Goal: Transaction & Acquisition: Purchase product/service

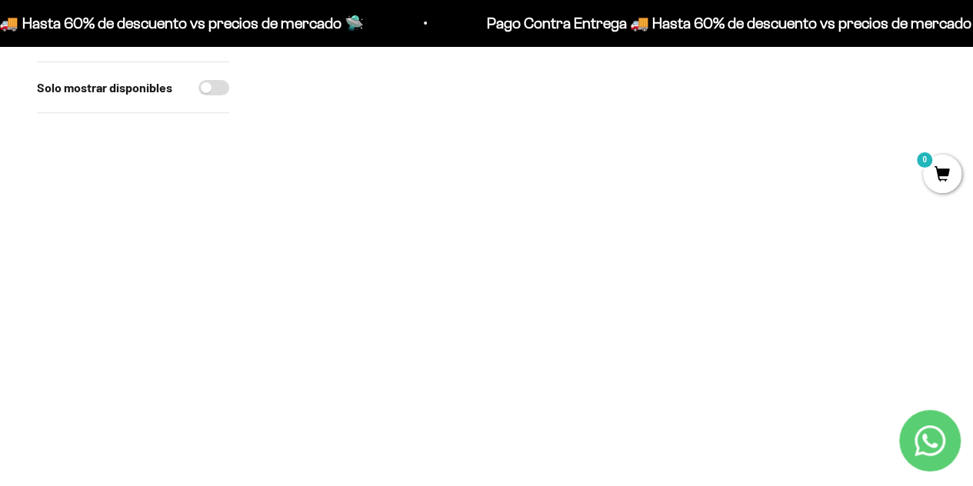
scroll to position [292, 0]
click at [605, 93] on img at bounding box center [601, 55] width 211 height 211
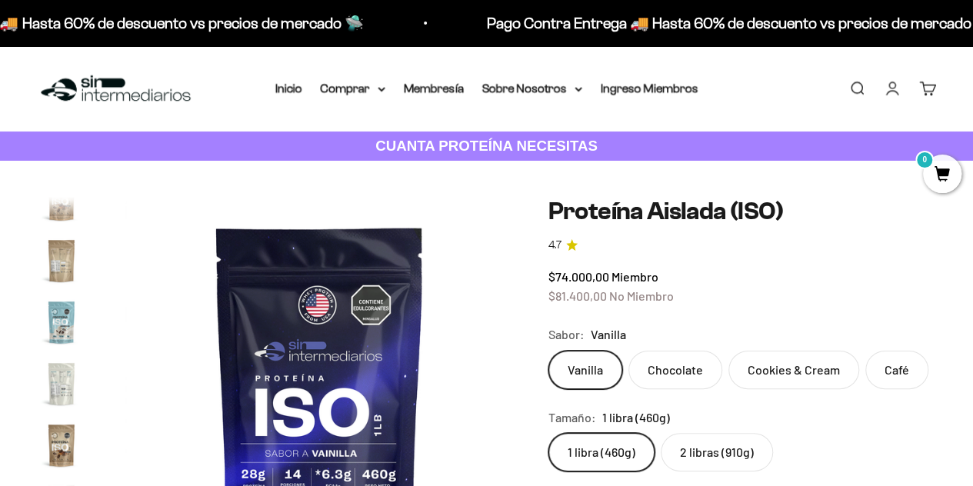
scroll to position [0, 5960]
click at [887, 372] on label "Café" at bounding box center [897, 370] width 63 height 38
click at [549, 351] on input "Café" at bounding box center [548, 350] width 1 height 1
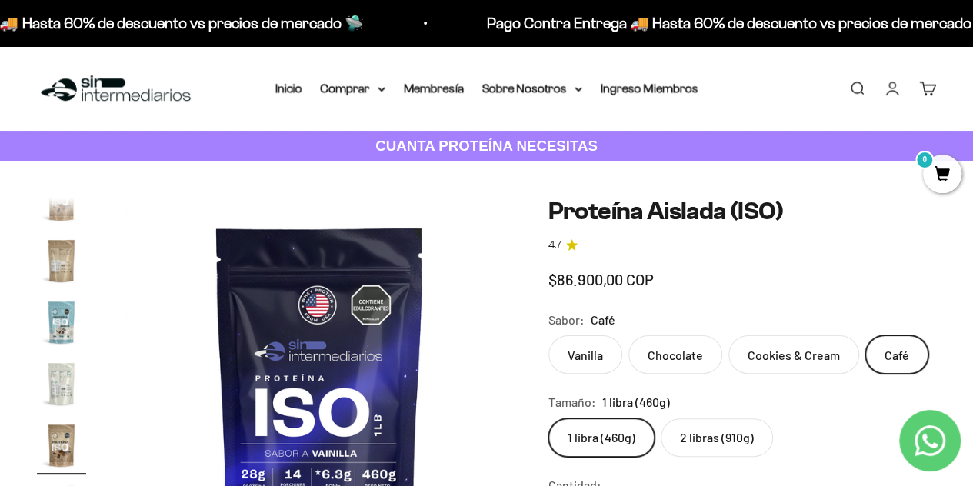
scroll to position [0, 5165]
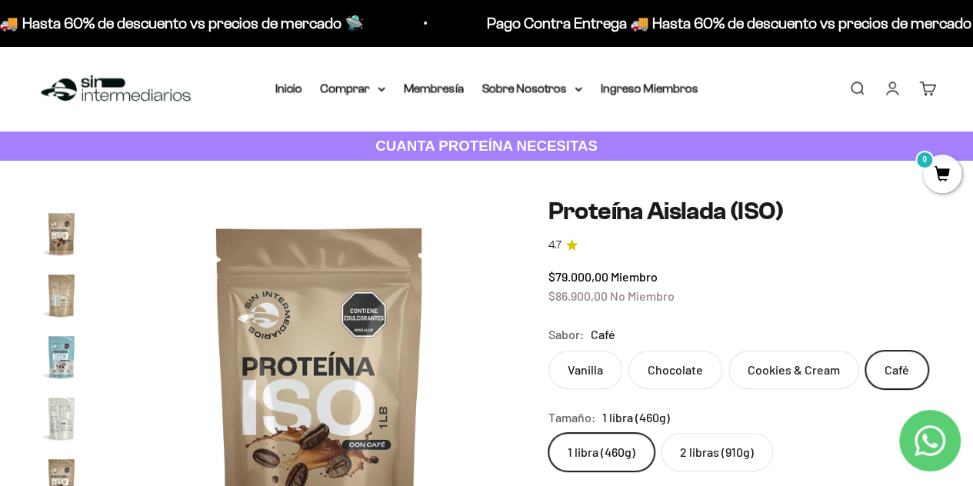
click at [698, 446] on label "2 libras (910g)" at bounding box center [717, 452] width 112 height 38
click at [549, 433] on input "2 libras (910g)" at bounding box center [548, 432] width 1 height 1
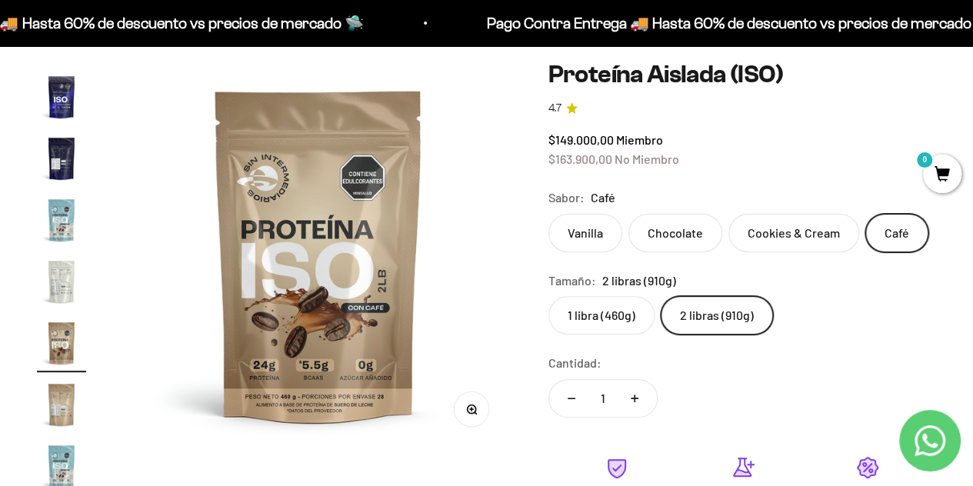
scroll to position [163, 0]
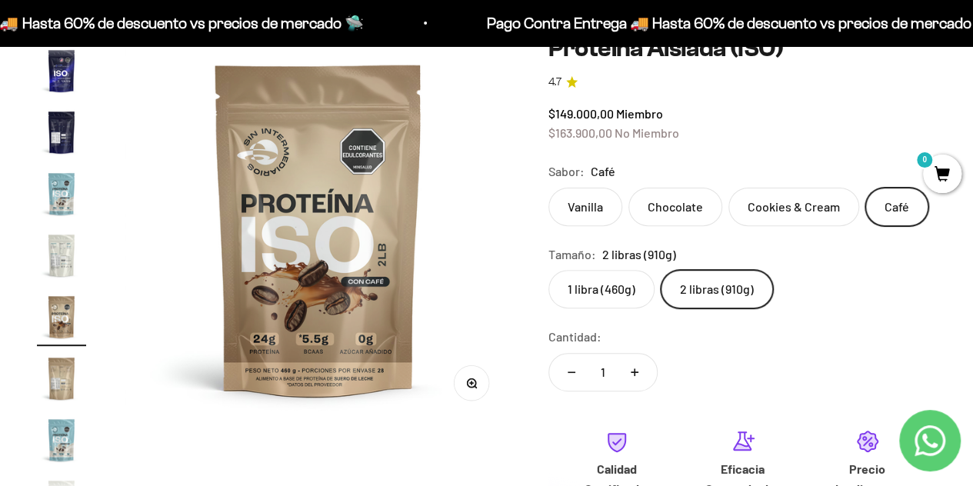
click at [637, 369] on icon "Aumentar cantidad" at bounding box center [635, 373] width 8 height 8
type input "2"
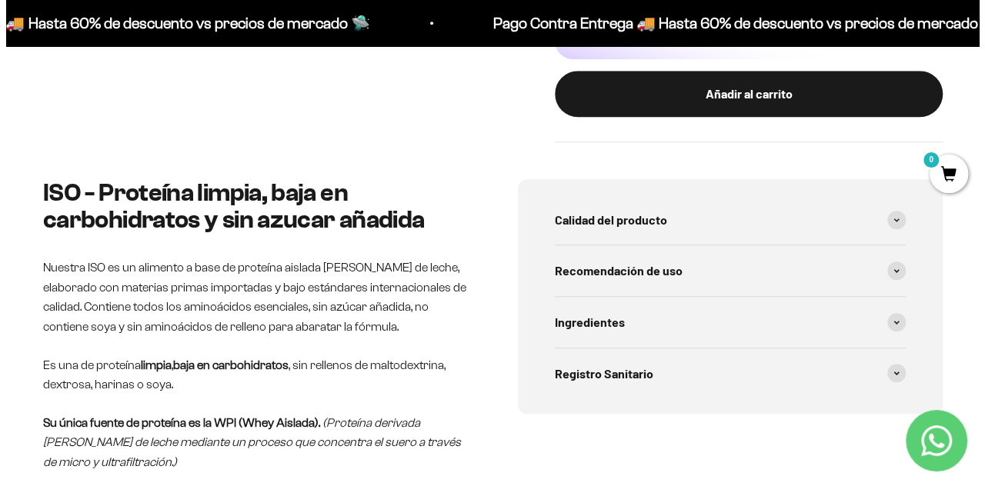
scroll to position [677, 0]
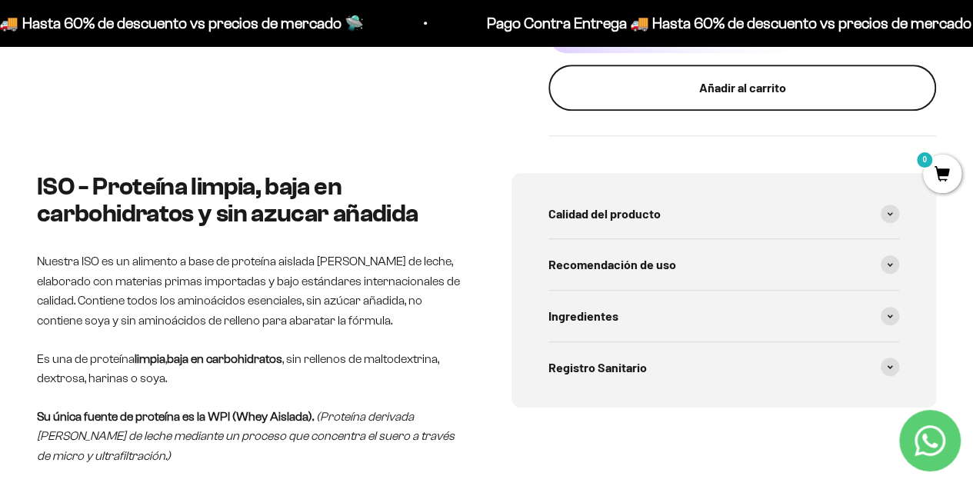
click at [830, 86] on div "Añadir al carrito" at bounding box center [742, 88] width 326 height 20
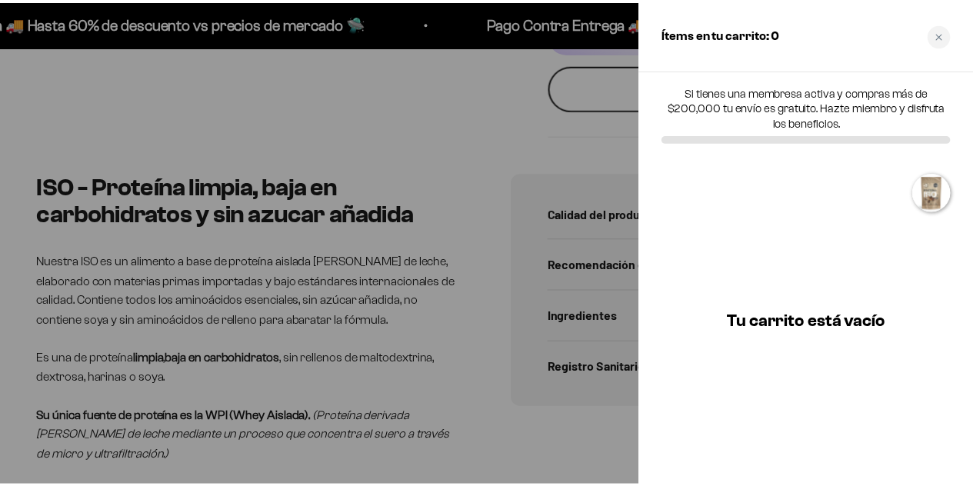
scroll to position [0, 3634]
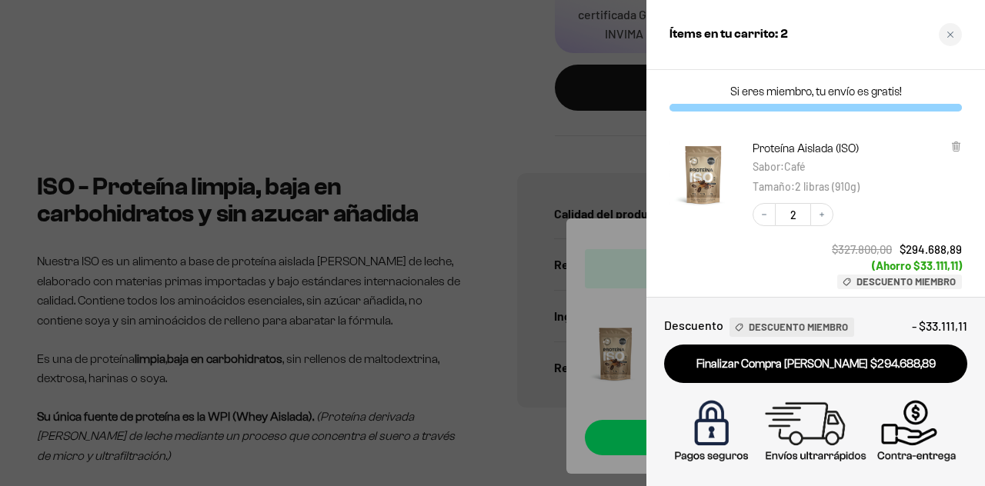
click at [498, 108] on div at bounding box center [492, 243] width 985 height 486
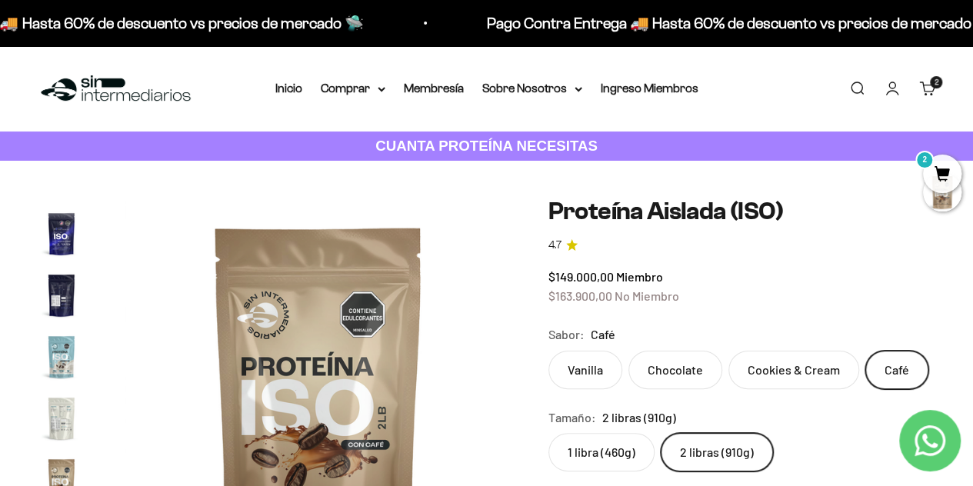
scroll to position [192, 0]
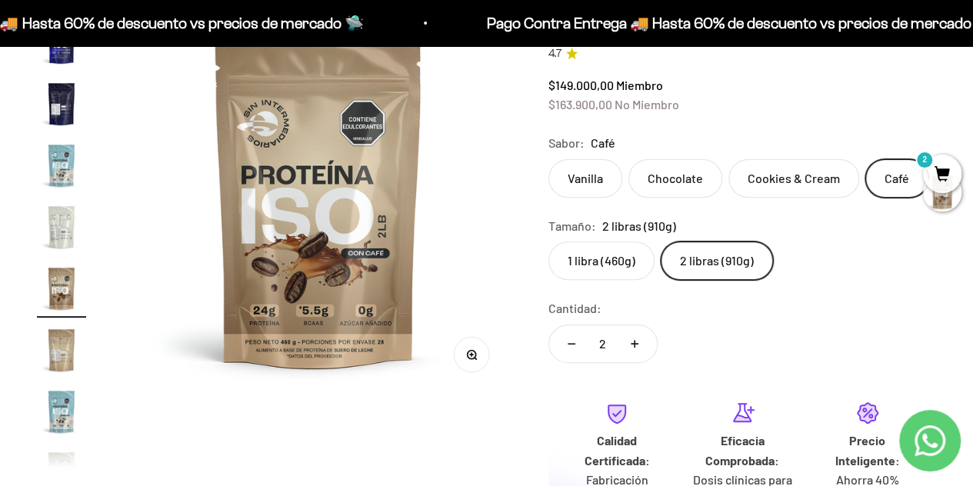
click at [758, 169] on label "Cookies & Cream" at bounding box center [794, 178] width 131 height 38
click at [549, 159] on input "Cookies & Cream" at bounding box center [548, 159] width 1 height 1
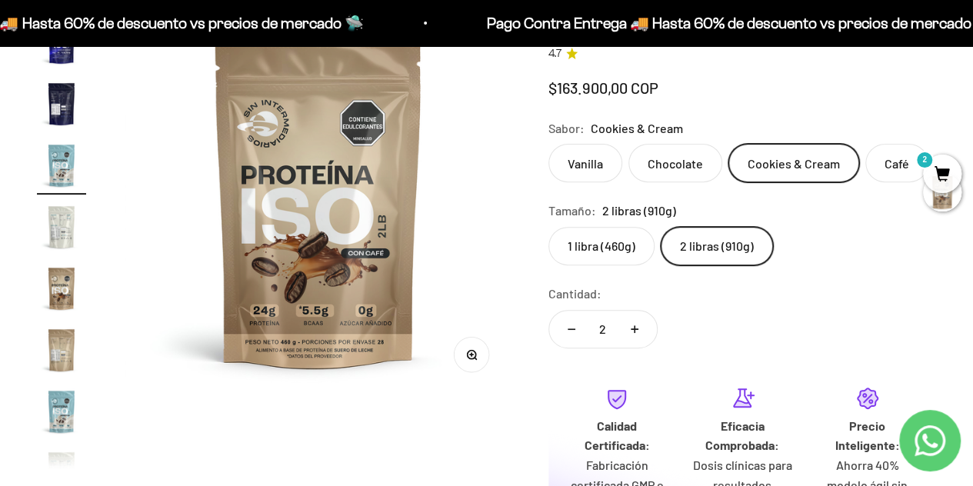
scroll to position [0, 2781]
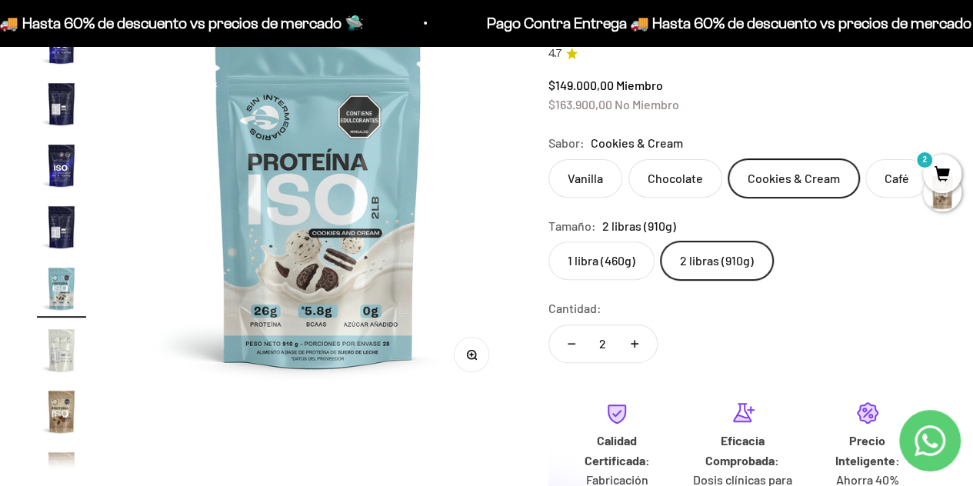
click at [571, 345] on button "Reducir cantidad" at bounding box center [571, 343] width 45 height 37
type input "1"
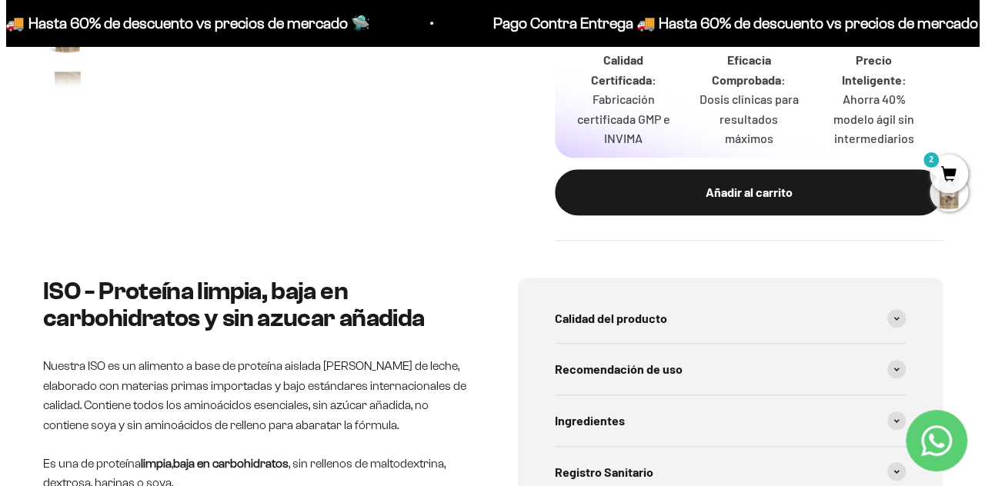
scroll to position [640, 0]
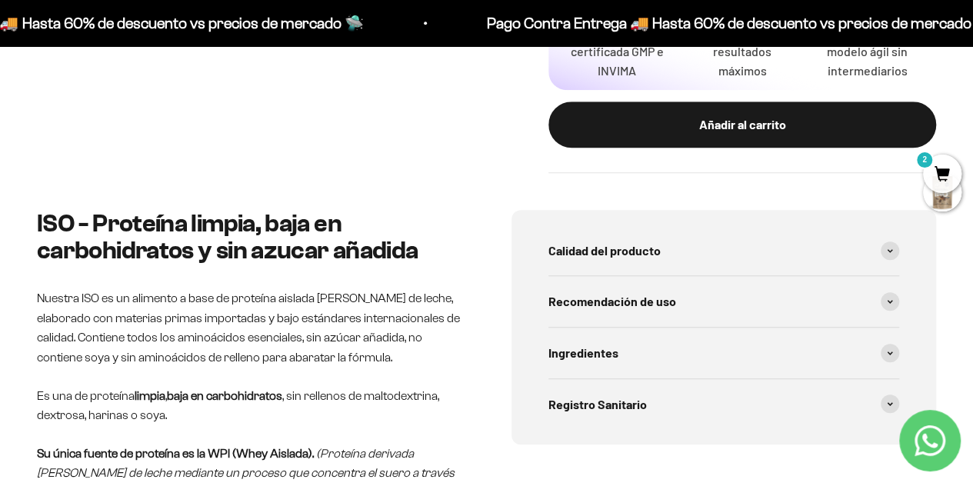
click at [838, 122] on div "Añadir al carrito" at bounding box center [742, 125] width 326 height 20
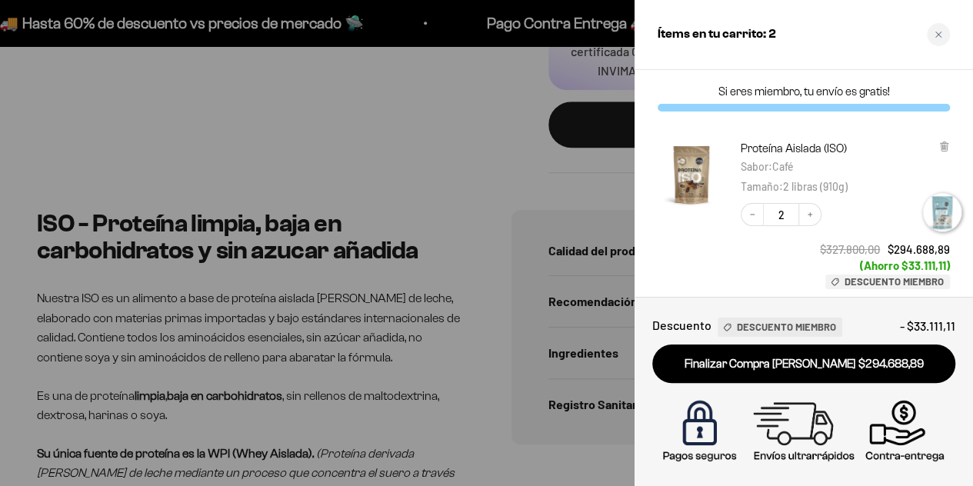
scroll to position [0, 2826]
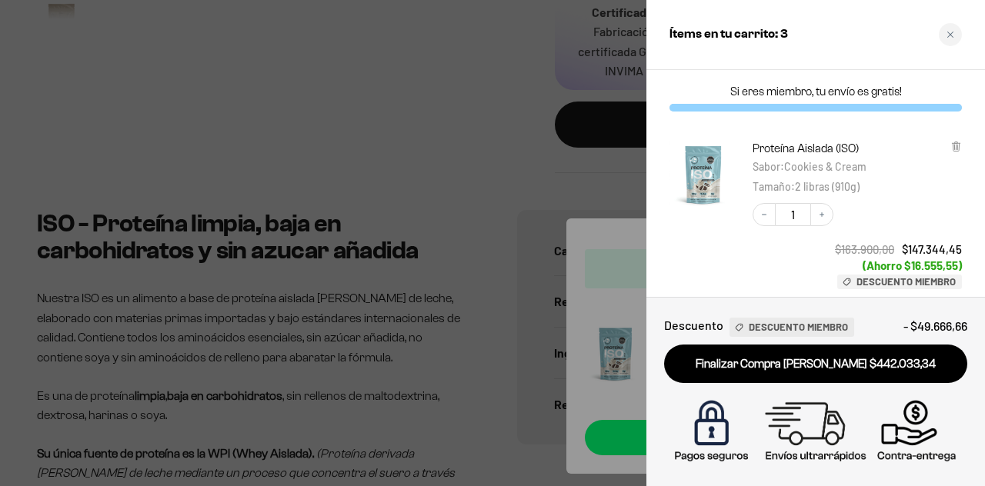
click at [439, 115] on div at bounding box center [492, 243] width 985 height 486
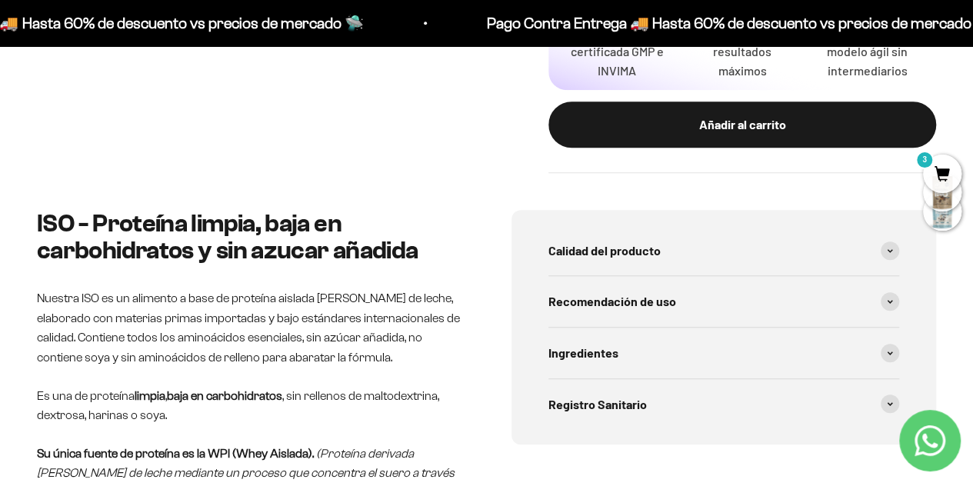
scroll to position [0, 0]
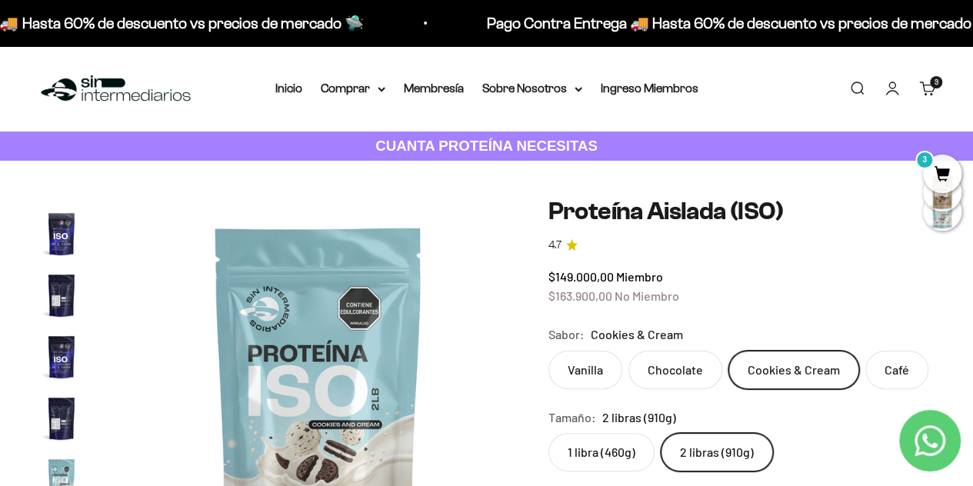
click at [853, 96] on link "Buscar" at bounding box center [857, 88] width 17 height 17
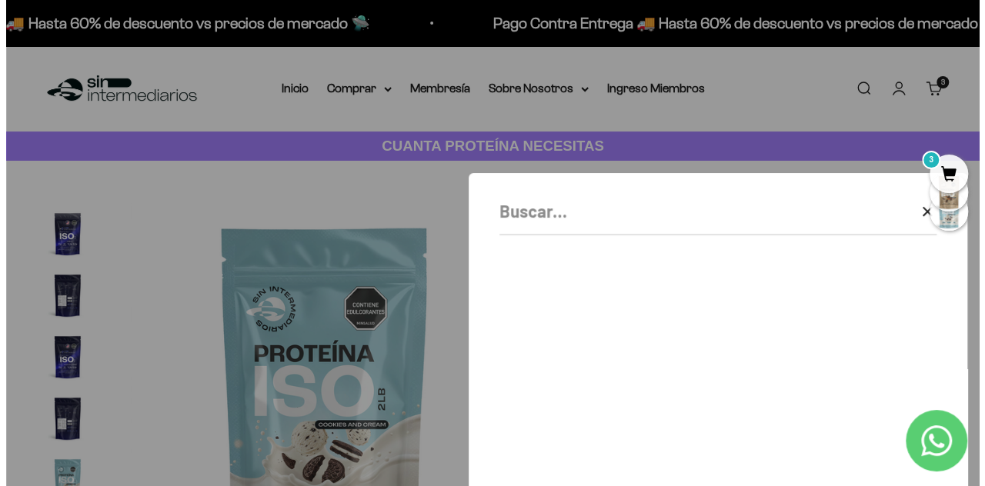
scroll to position [0, 2826]
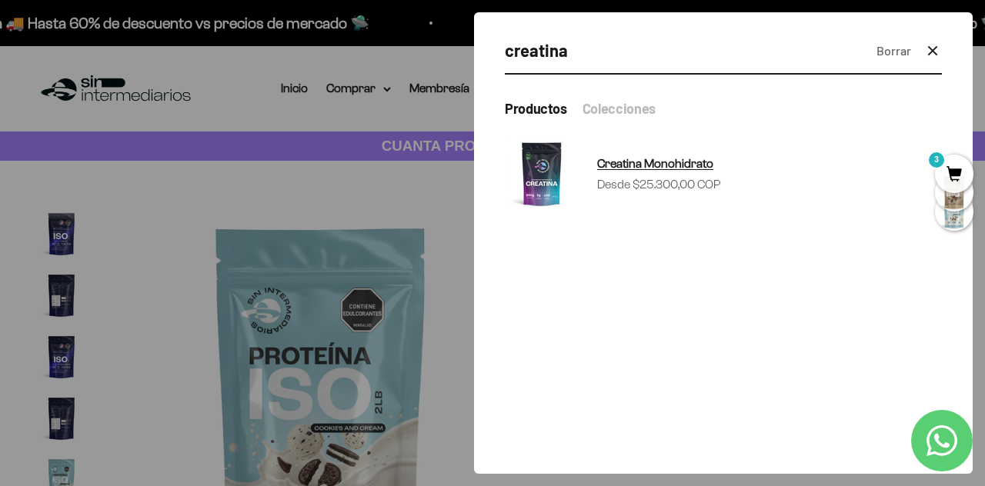
type input "creatina"
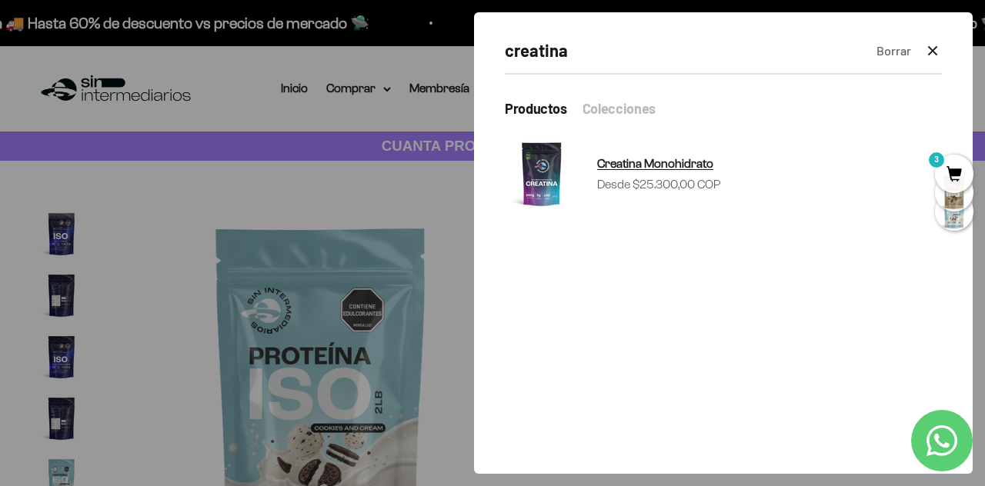
click at [702, 188] on sale-price "Precio de oferta Desde $25.300,00 COP" at bounding box center [659, 185] width 124 height 20
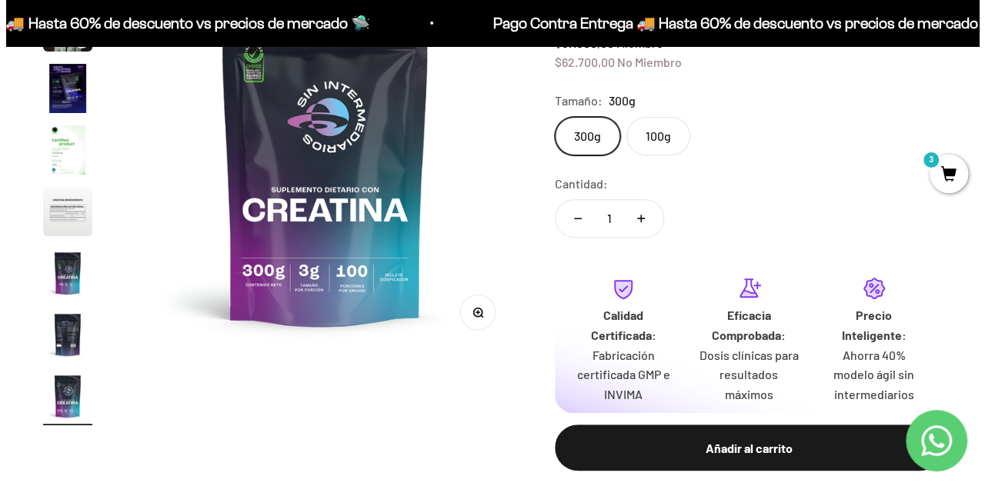
scroll to position [239, 0]
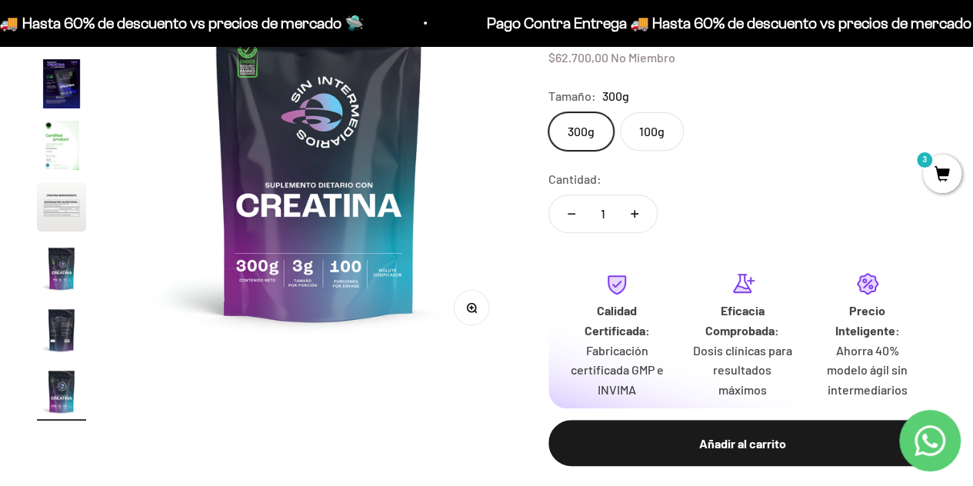
click at [635, 217] on icon "Aumentar cantidad" at bounding box center [635, 214] width 0 height 8
type input "3"
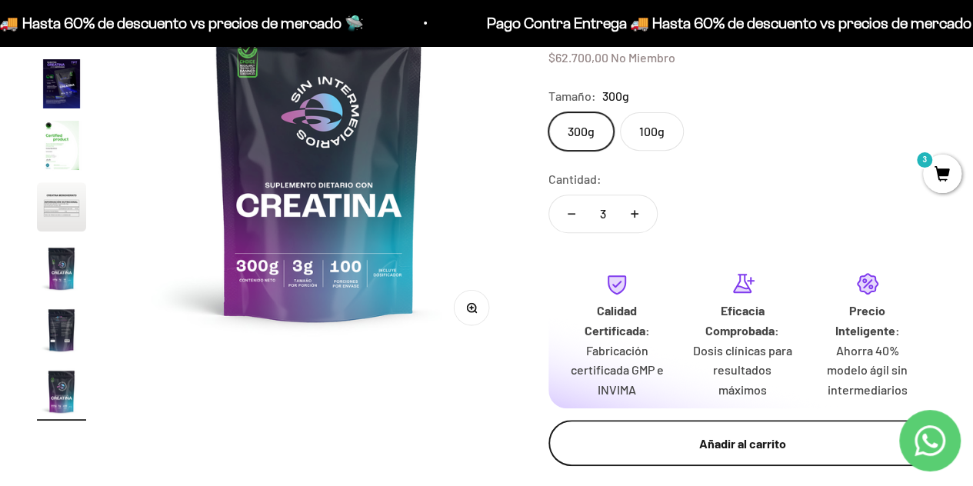
click at [626, 440] on div "Añadir al carrito" at bounding box center [742, 444] width 326 height 20
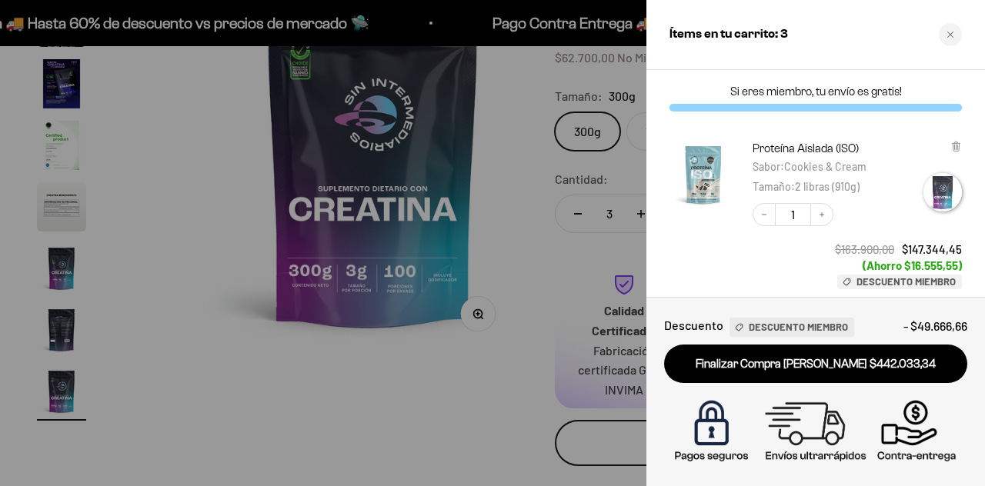
scroll to position [0, 3230]
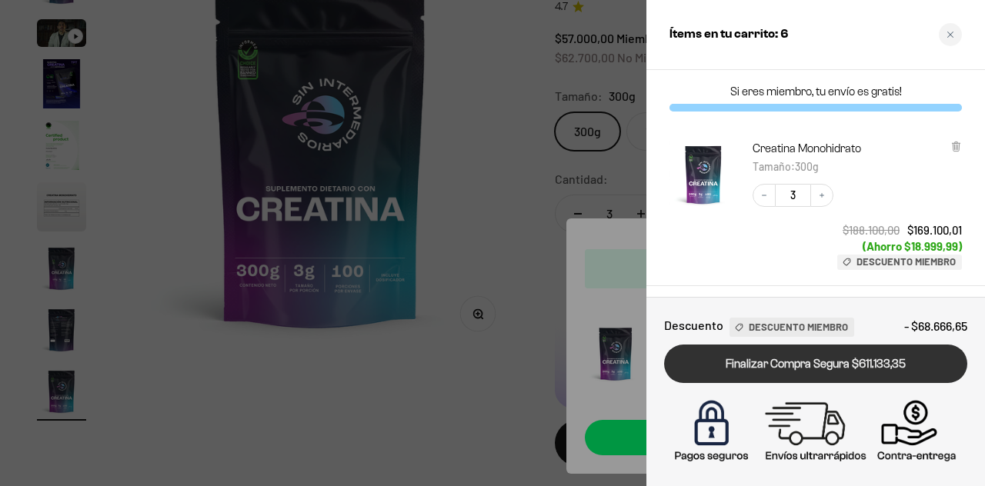
click at [800, 360] on link "Finalizar Compra Segura $611.133,35" at bounding box center [815, 364] width 303 height 39
